Goal: Information Seeking & Learning: Learn about a topic

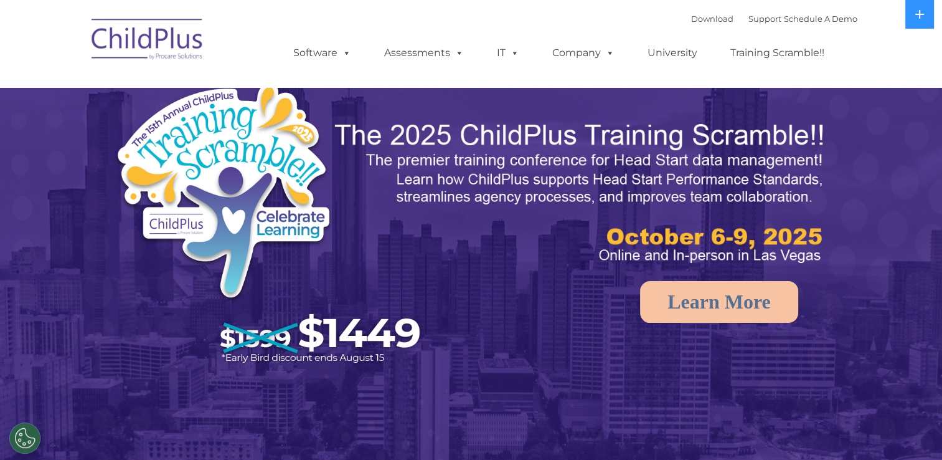
select select "MEDIUM"
click at [920, 241] on rs-arrow at bounding box center [921, 242] width 25 height 25
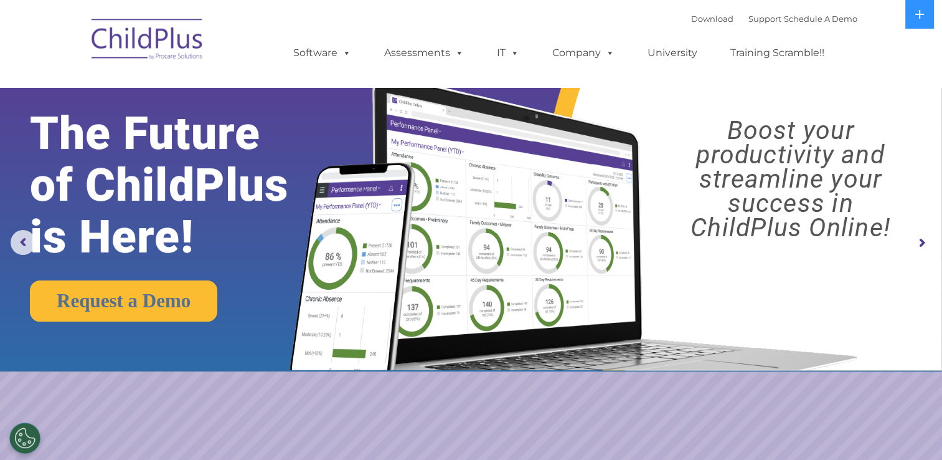
click at [920, 240] on rs-arrow at bounding box center [921, 242] width 25 height 25
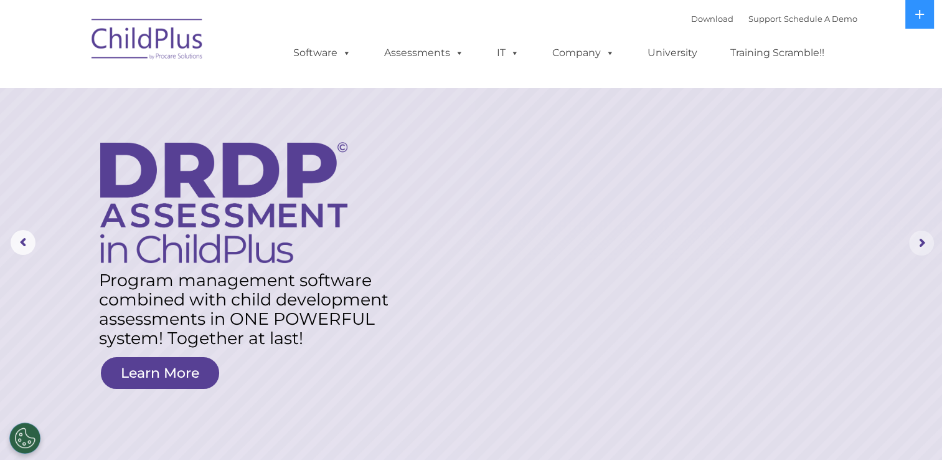
click at [919, 235] on rs-arrow at bounding box center [921, 242] width 25 height 25
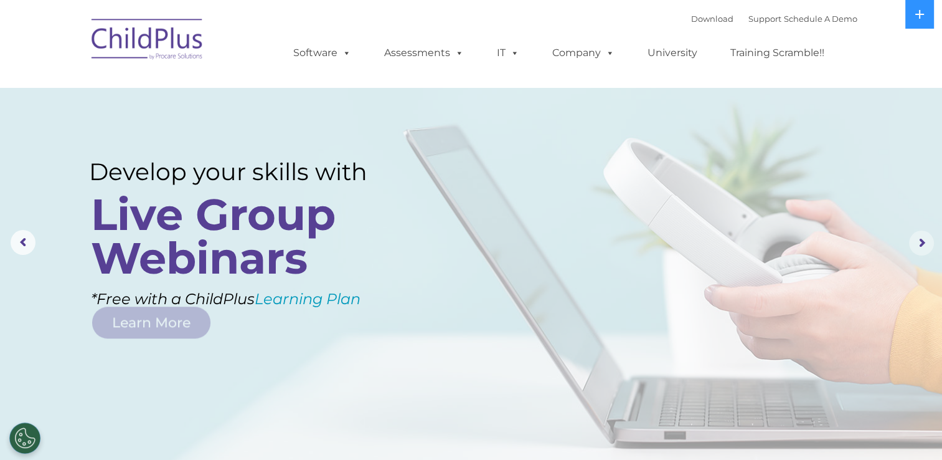
click at [919, 235] on rs-arrow at bounding box center [921, 242] width 25 height 25
